Goal: Find specific page/section: Find specific page/section

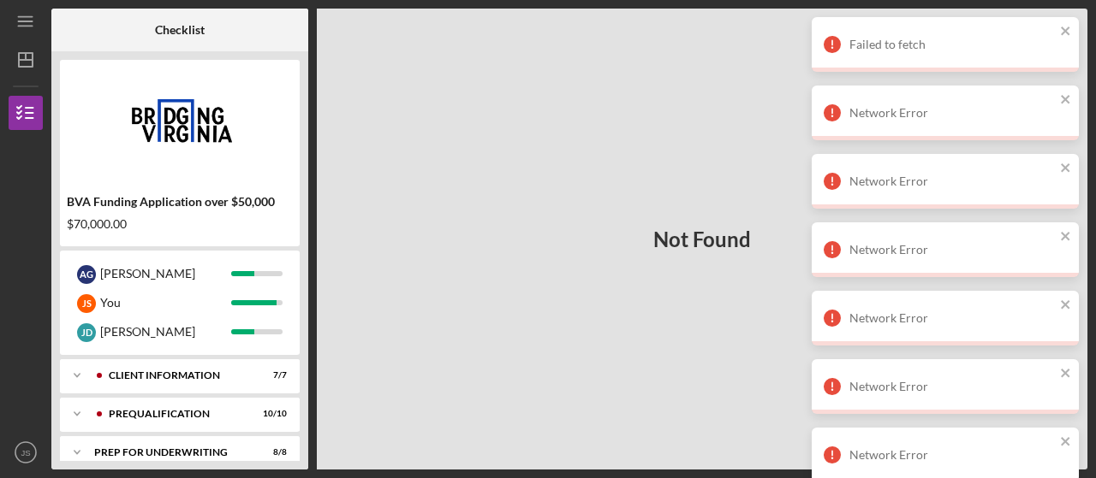
scroll to position [236, 0]
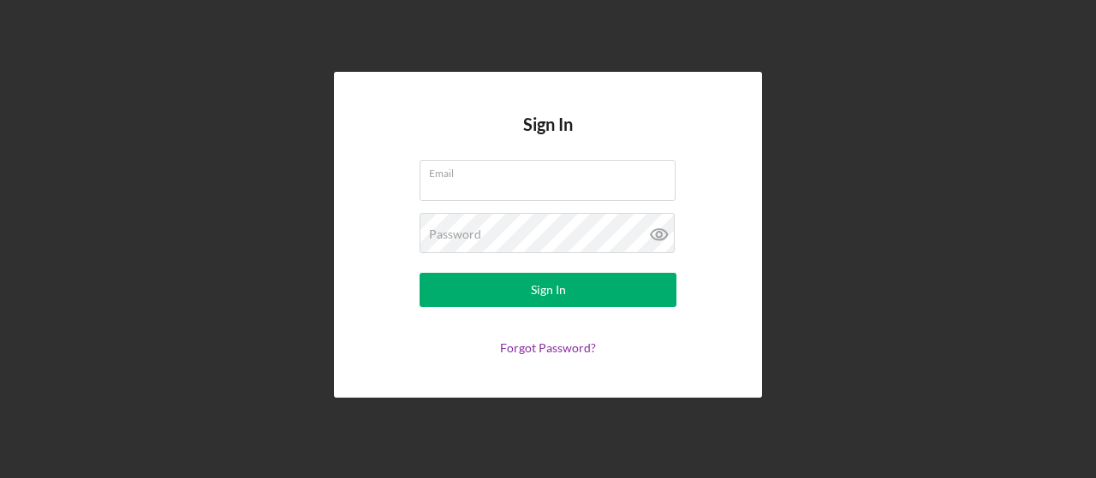
type input "[EMAIL_ADDRESS][DOMAIN_NAME]"
click at [419, 273] on button "Sign In" at bounding box center [547, 290] width 257 height 34
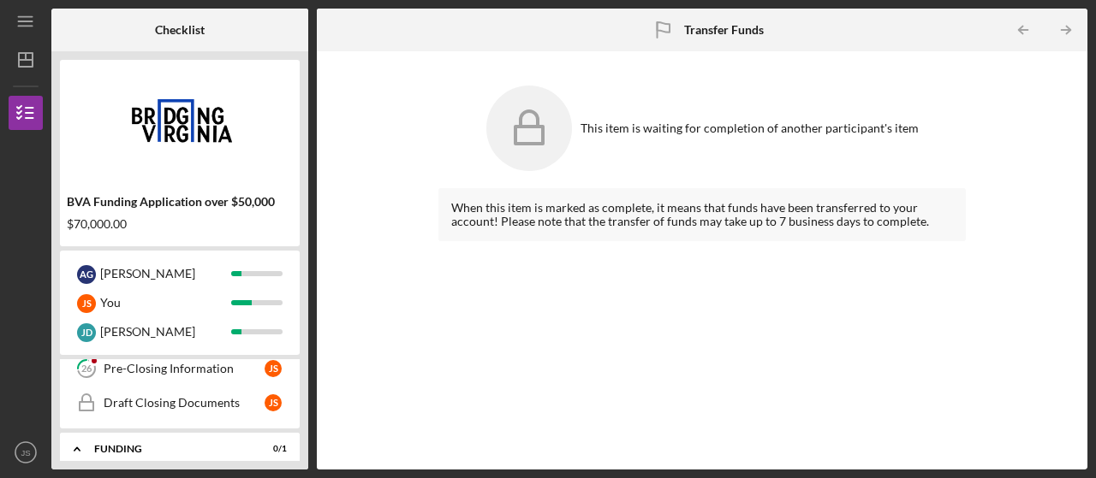
scroll to position [281, 0]
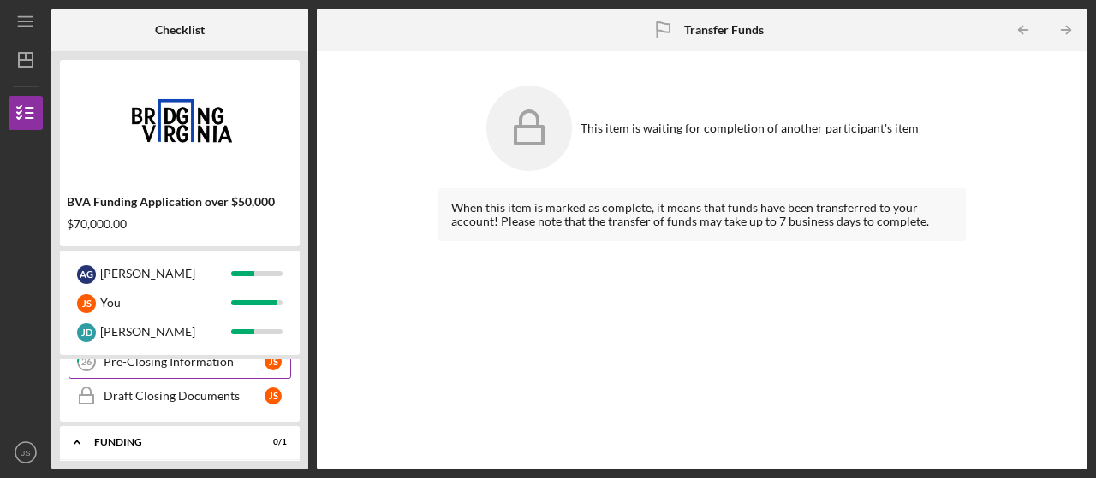
click at [124, 370] on link "26 Pre-Closing Information J S" at bounding box center [179, 362] width 223 height 34
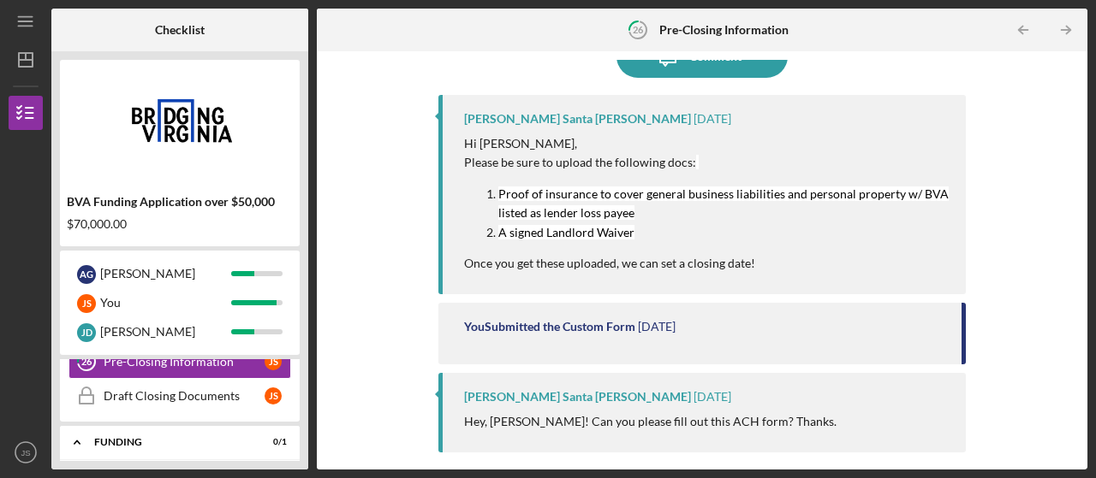
scroll to position [252, 0]
